Goal: Task Accomplishment & Management: Use online tool/utility

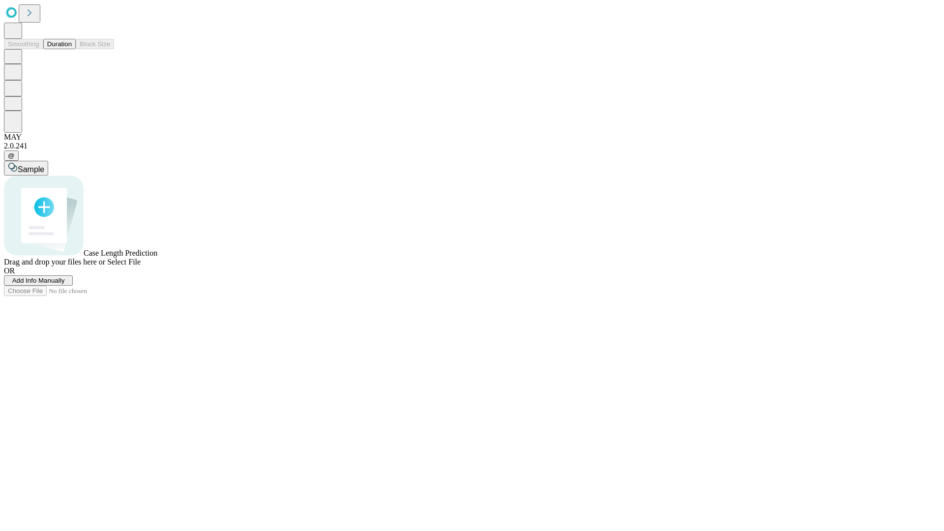
click at [72, 49] on button "Duration" at bounding box center [59, 44] width 32 height 10
click at [141, 266] on span "Select File" at bounding box center [123, 262] width 33 height 8
